Goal: Task Accomplishment & Management: Manage account settings

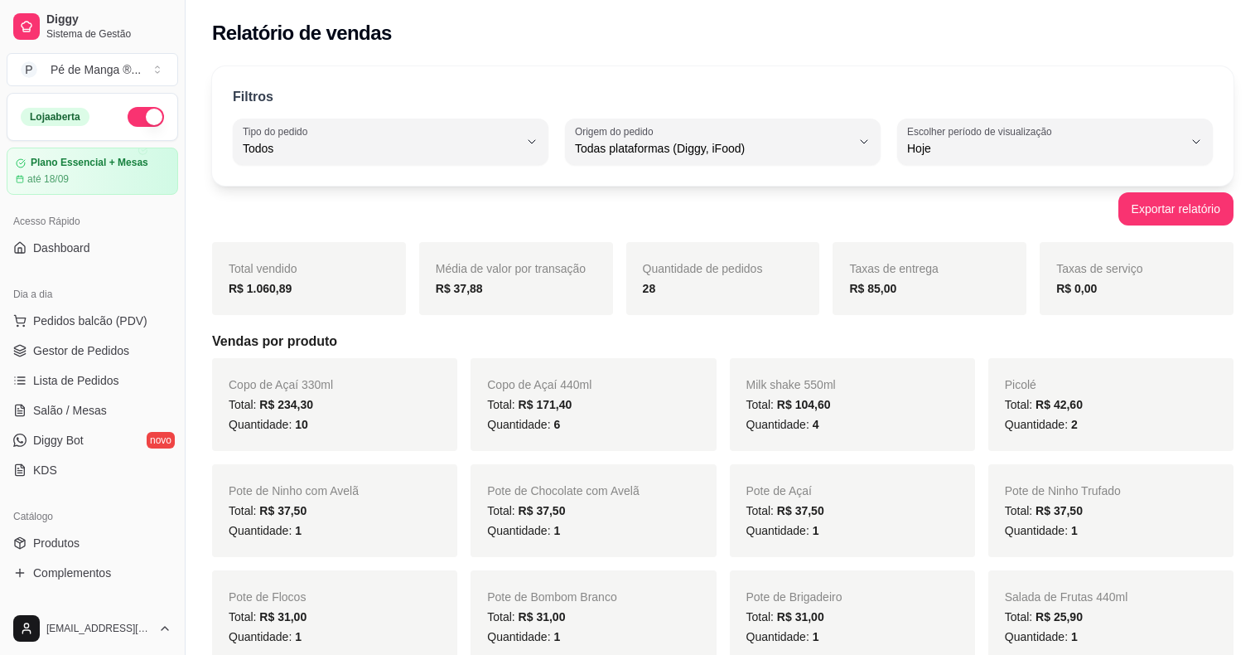
select select "ALL"
select select "0"
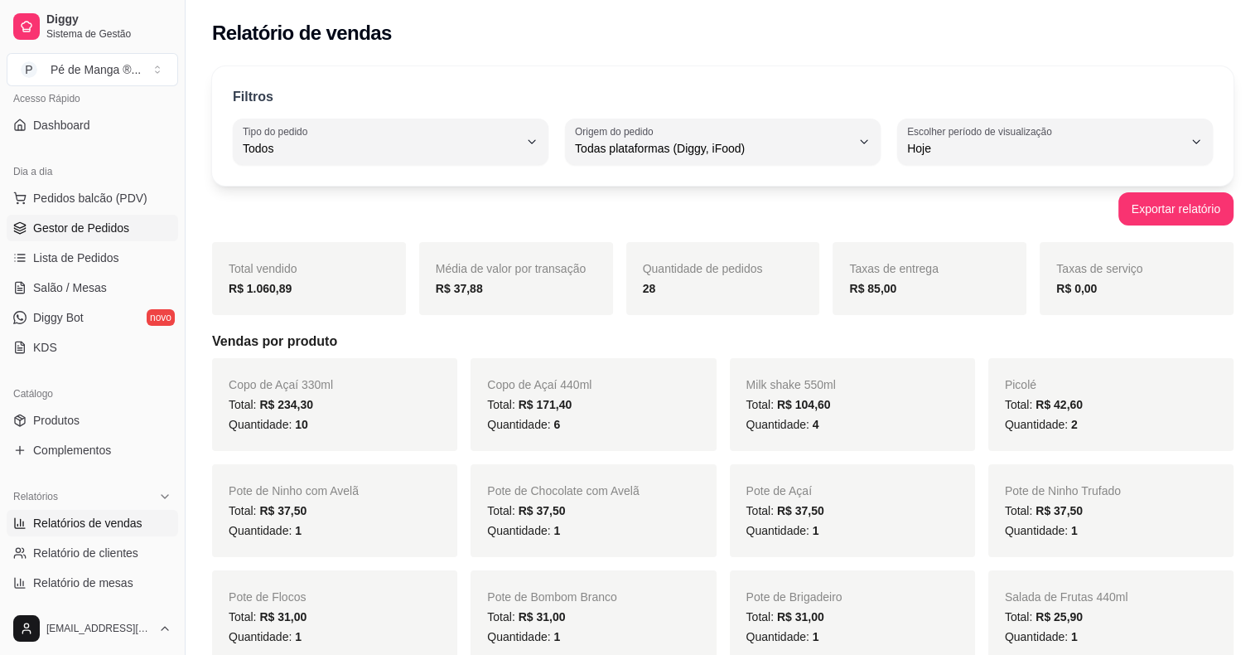
click at [91, 224] on span "Gestor de Pedidos" at bounding box center [81, 228] width 96 height 17
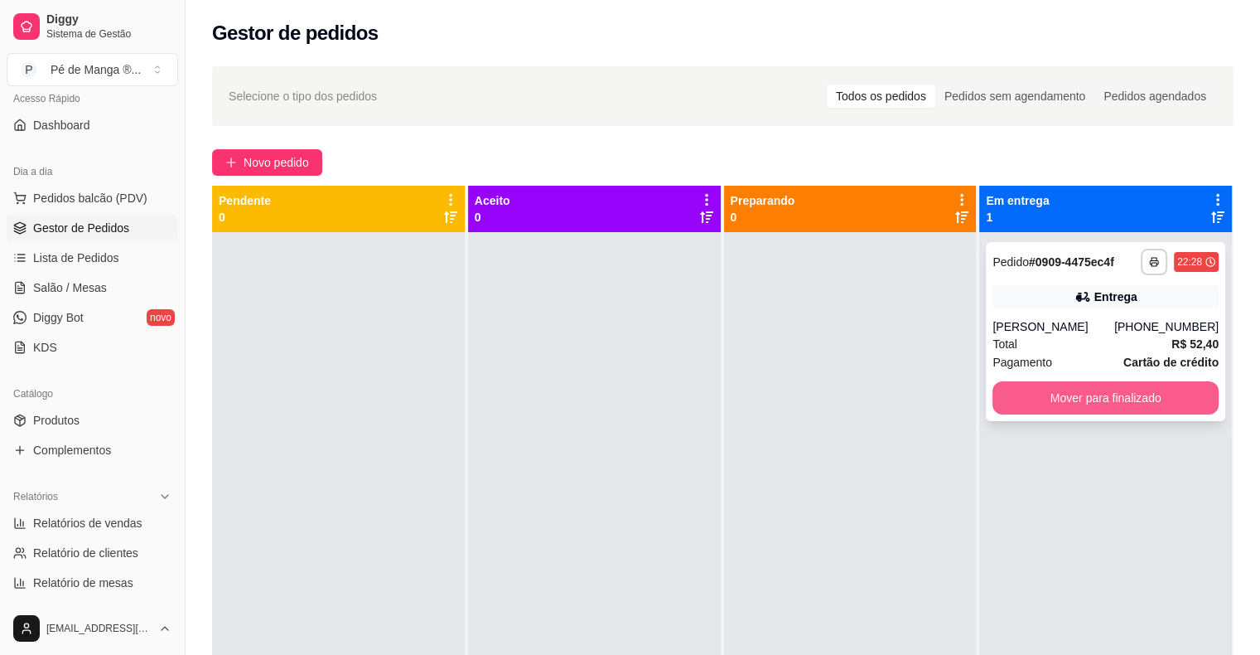
click at [1038, 398] on button "Mover para finalizado" at bounding box center [1106, 397] width 226 height 33
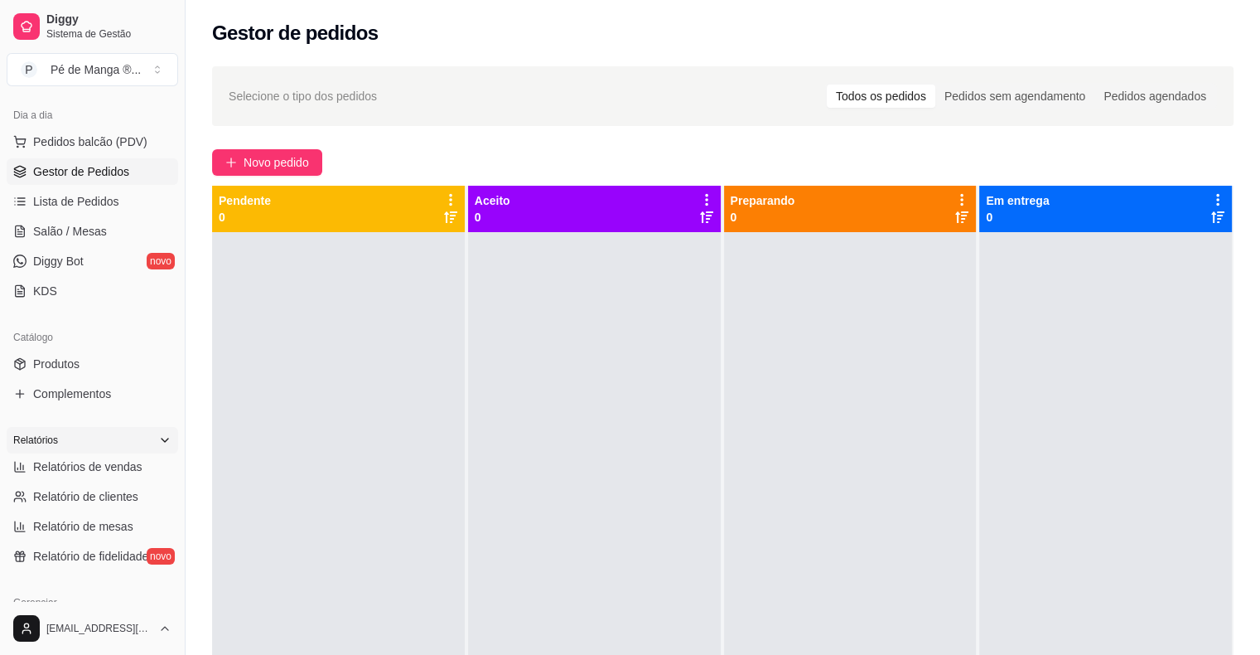
scroll to position [206, 0]
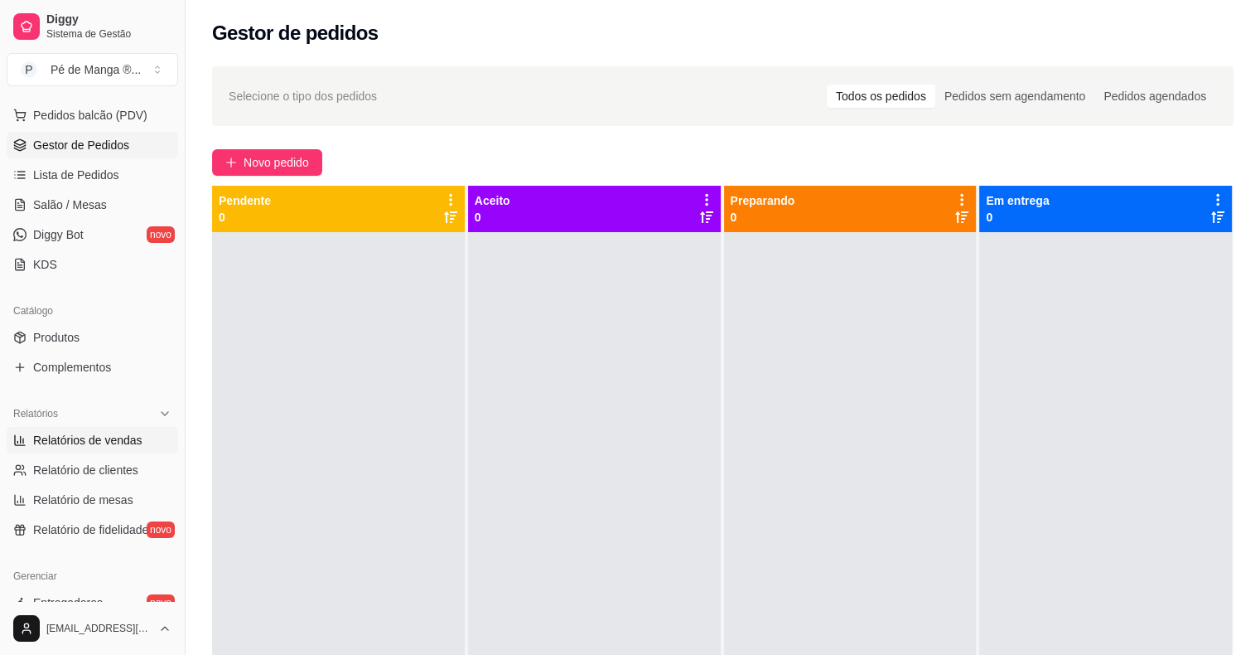
click at [109, 442] on span "Relatórios de vendas" at bounding box center [87, 440] width 109 height 17
select select "ALL"
select select "0"
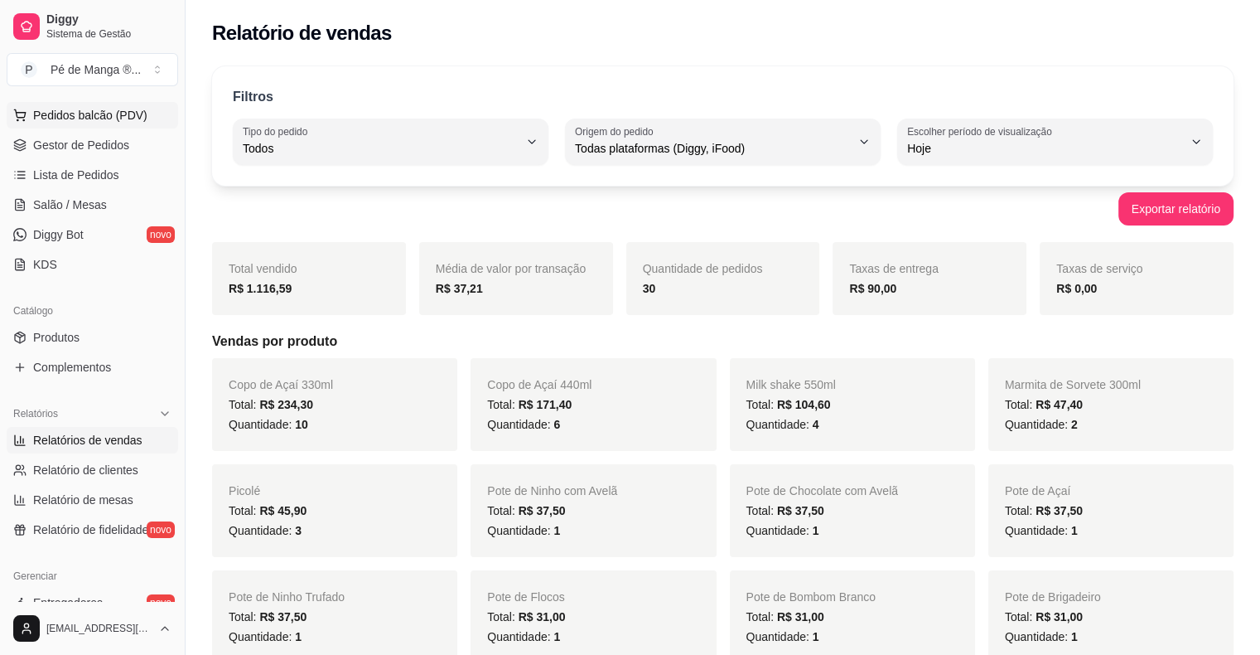
click at [121, 111] on span "Pedidos balcão (PDV)" at bounding box center [90, 115] width 114 height 17
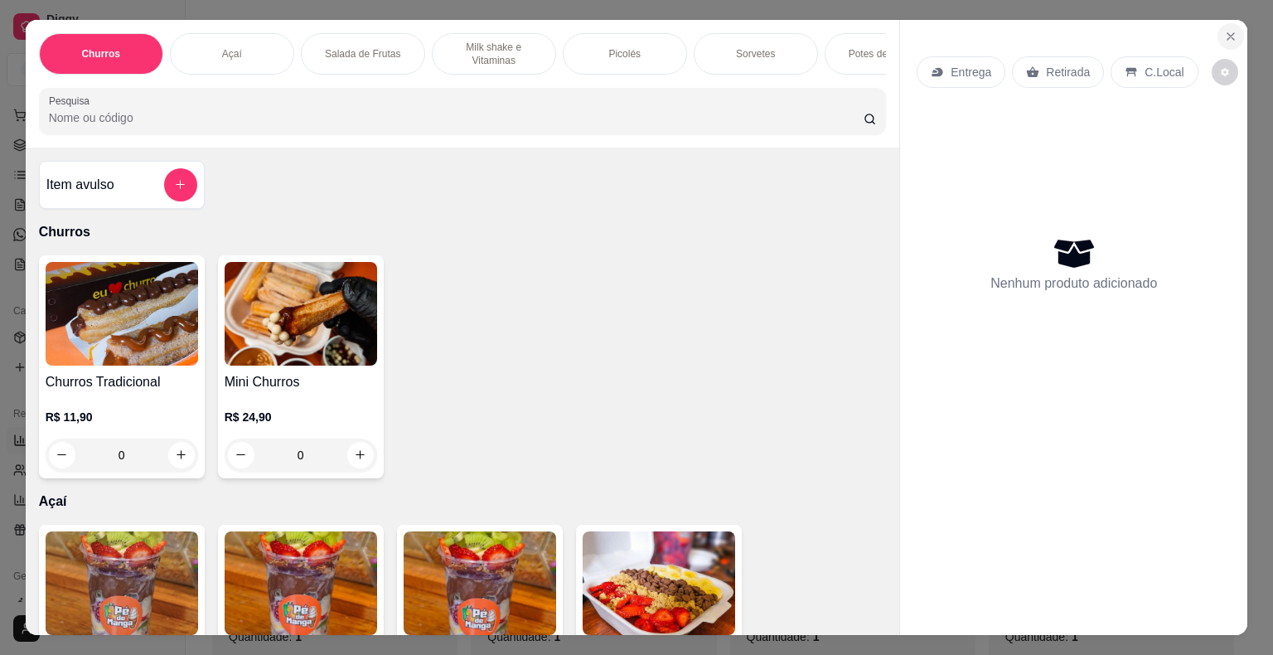
click at [1224, 30] on icon "Close" at bounding box center [1230, 36] width 13 height 13
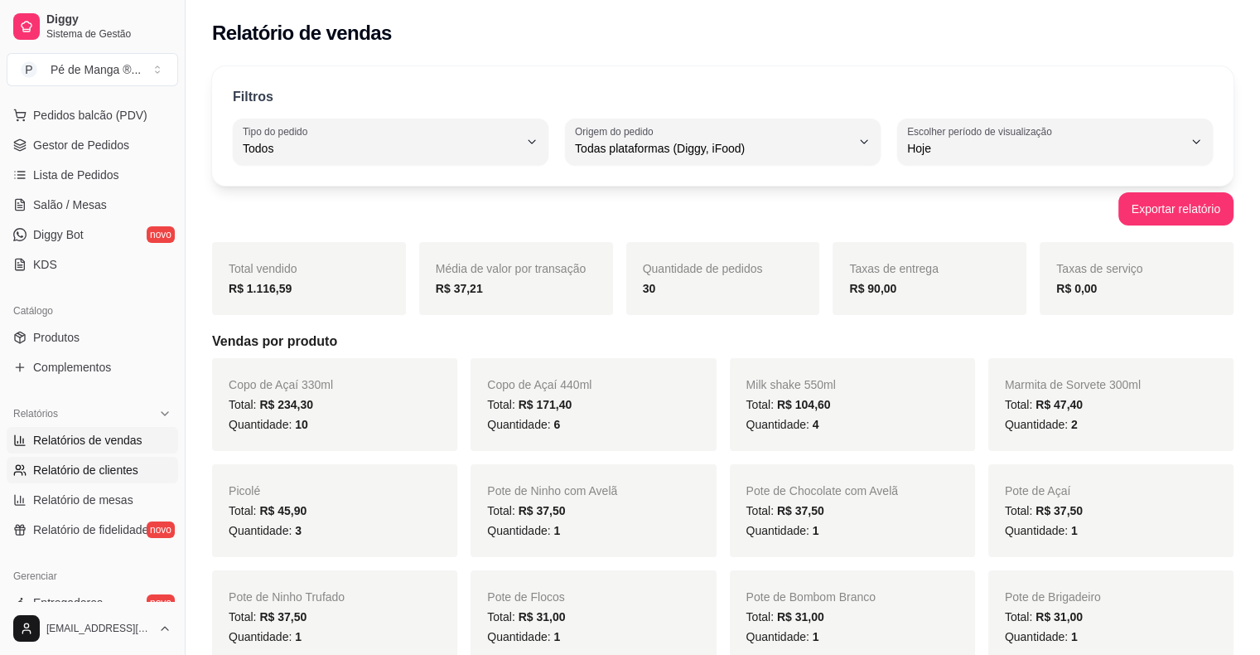
click at [120, 466] on span "Relatório de clientes" at bounding box center [85, 470] width 105 height 17
select select "30"
select select "HIGHEST_TOTAL_SPENT_WITH_ORDERS"
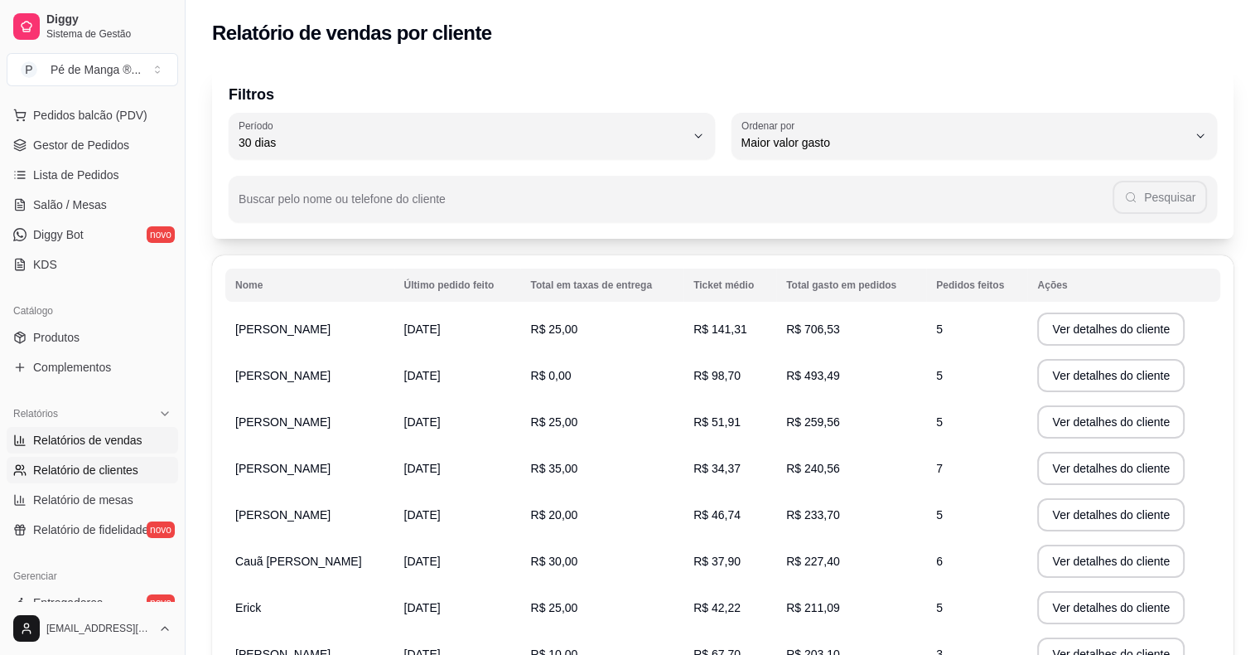
click at [106, 437] on span "Relatórios de vendas" at bounding box center [87, 440] width 109 height 17
select select "ALL"
select select "0"
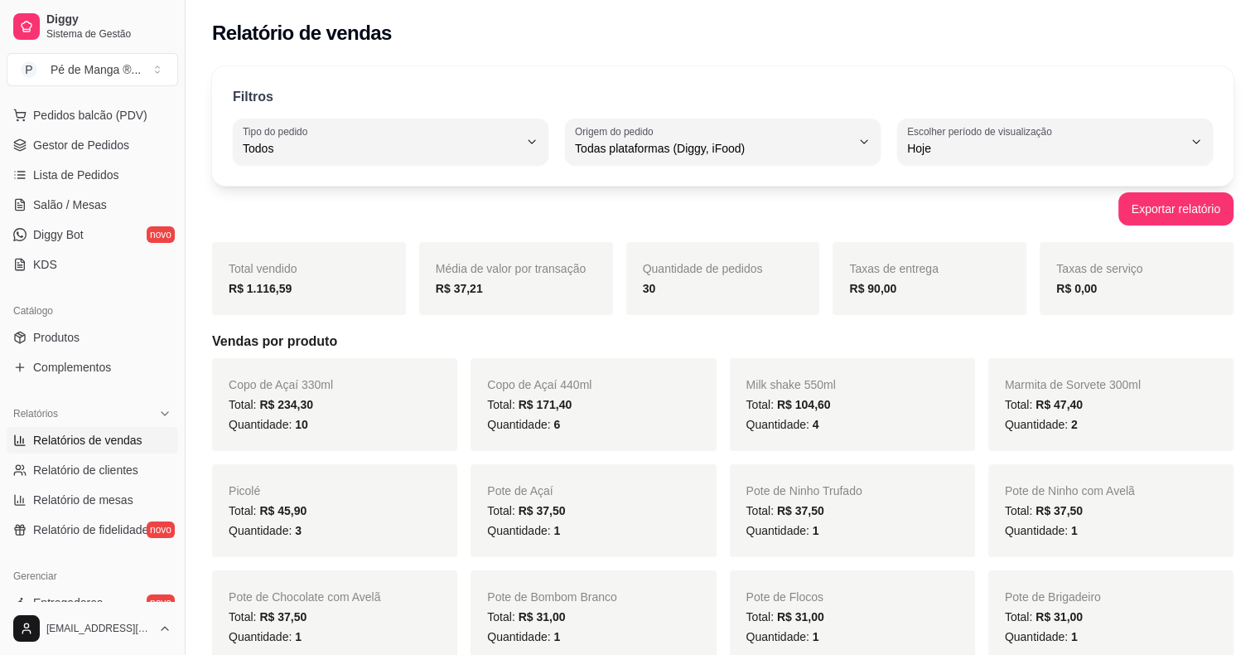
click at [768, 648] on div "Pote [PERSON_NAME] Total: R$ 31,00 Quantidade: 1" at bounding box center [852, 616] width 245 height 93
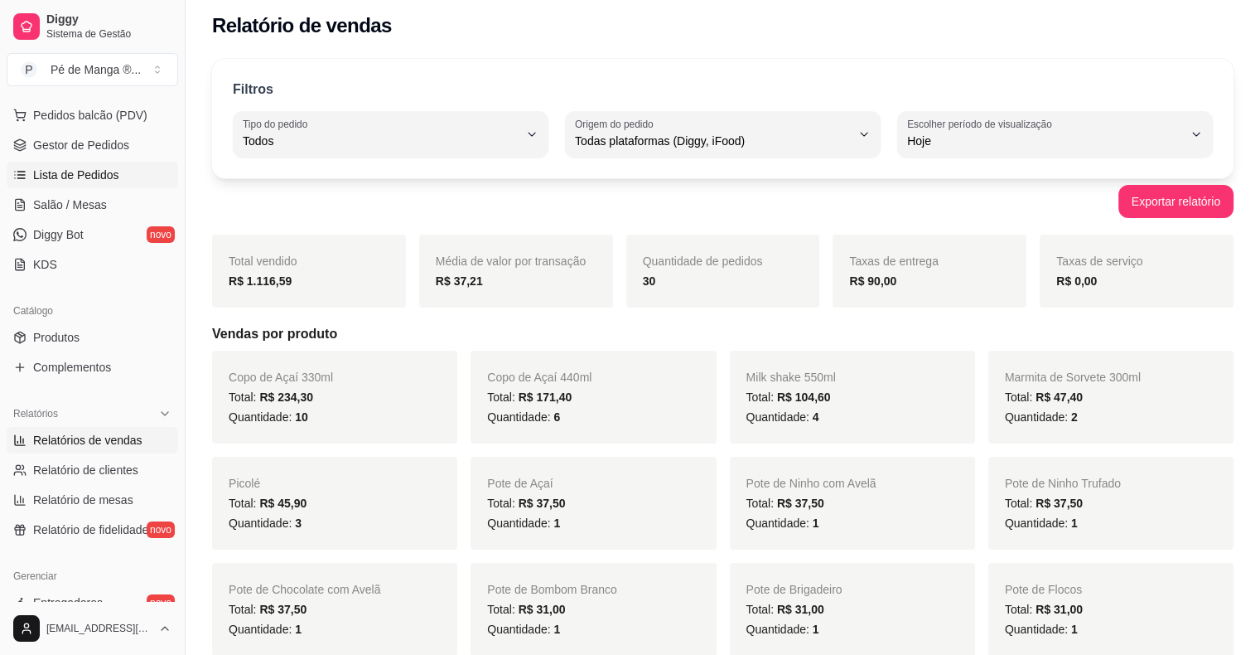
click at [115, 177] on span "Lista de Pedidos" at bounding box center [76, 175] width 86 height 17
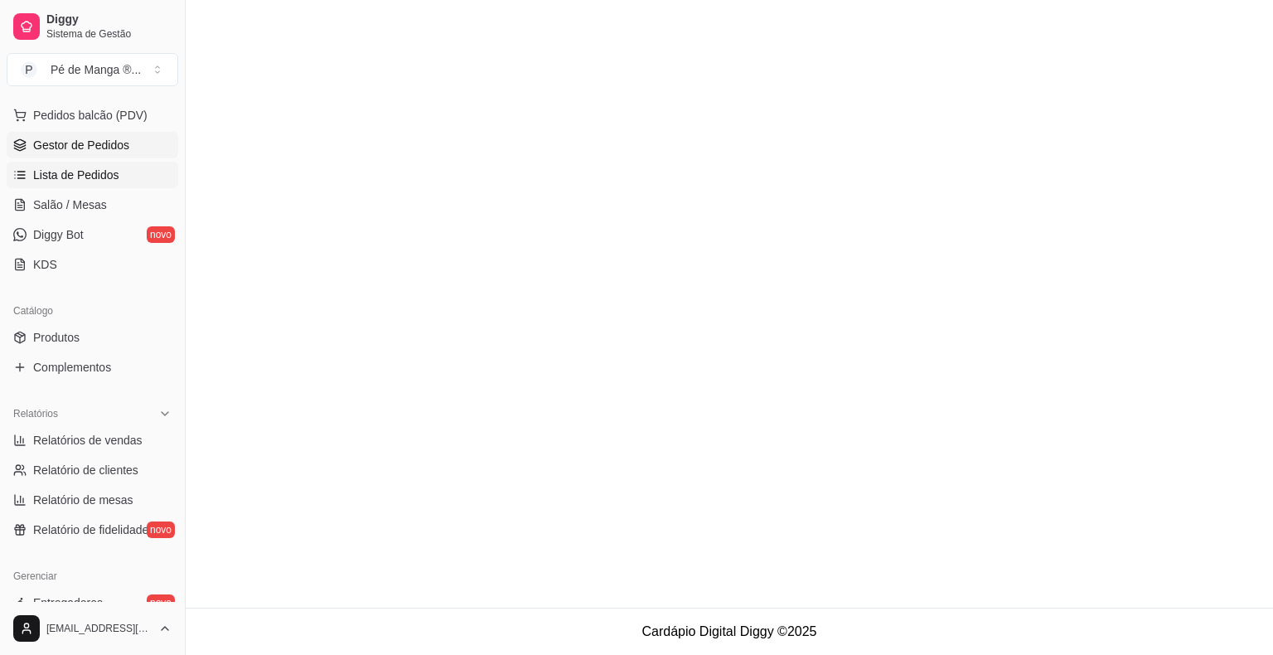
click at [116, 148] on span "Gestor de Pedidos" at bounding box center [81, 145] width 96 height 17
